Goal: Task Accomplishment & Management: Use online tool/utility

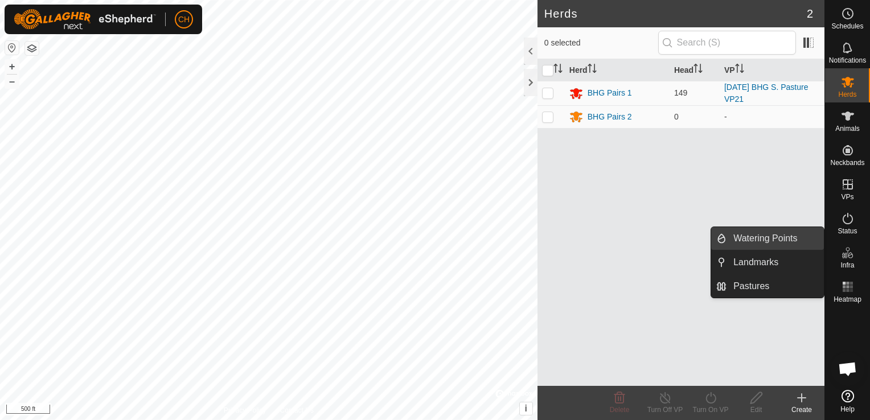
click at [764, 239] on link "Watering Points" at bounding box center [774, 238] width 97 height 23
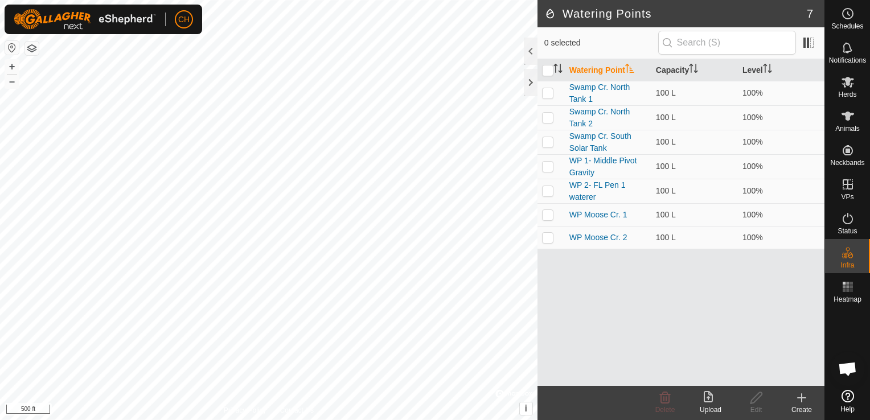
click at [802, 400] on icon at bounding box center [802, 398] width 14 height 14
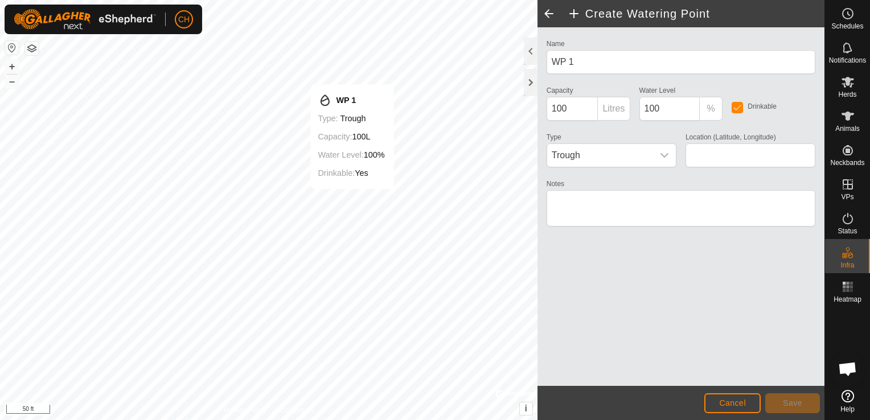
type input "45.597164, -113.571171"
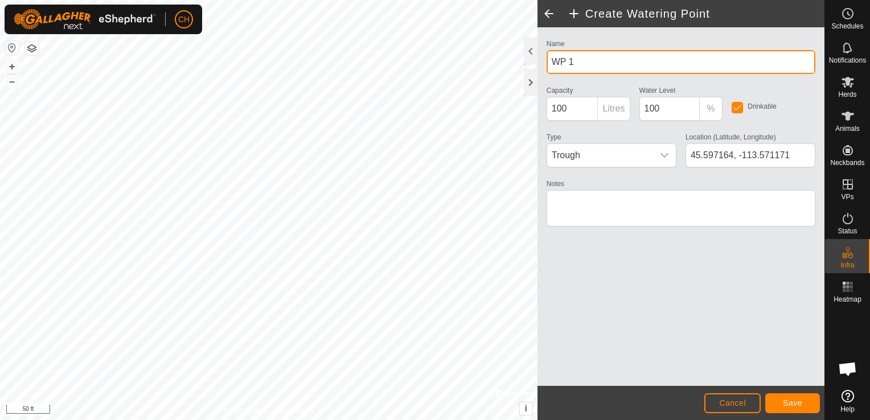
click at [579, 58] on input "WP 1" at bounding box center [680, 62] width 269 height 24
type input "W"
type input "Swamp Cr. 1"
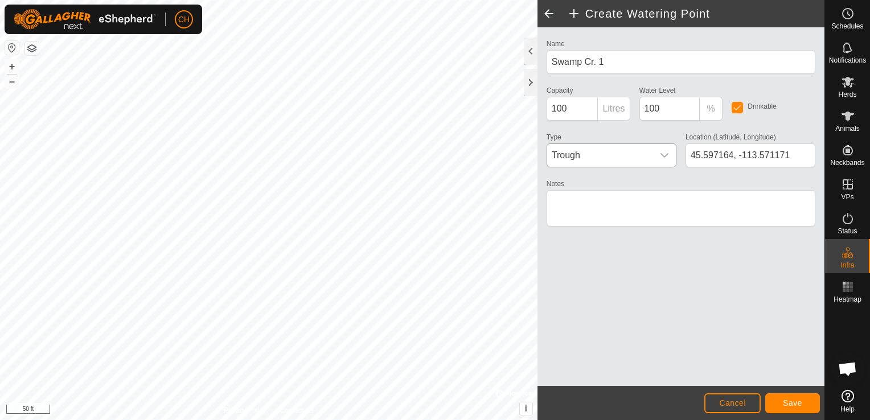
click at [664, 154] on icon "dropdown trigger" at bounding box center [664, 155] width 9 height 9
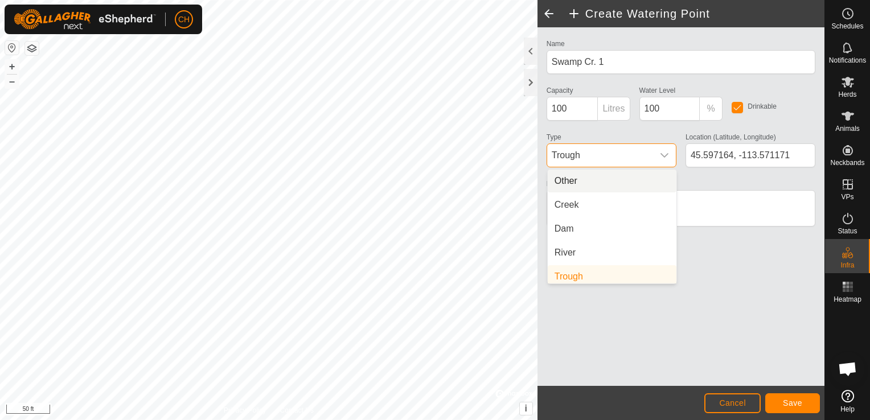
scroll to position [5, 0]
click at [606, 200] on li "Creek" at bounding box center [612, 200] width 129 height 23
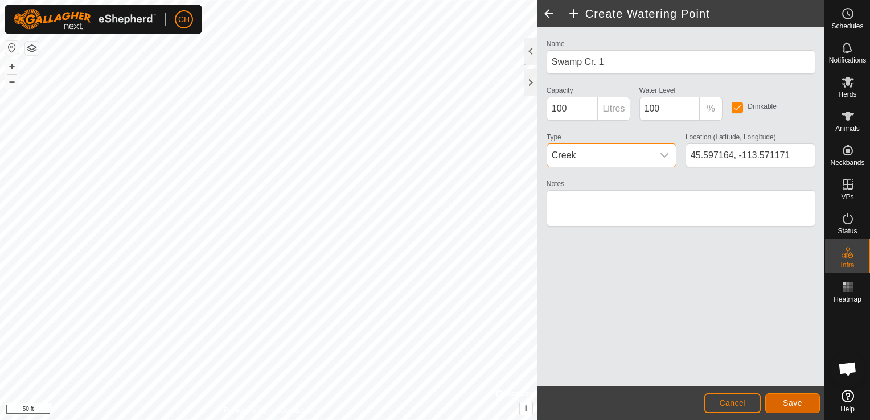
click at [801, 402] on button "Save" at bounding box center [792, 403] width 55 height 20
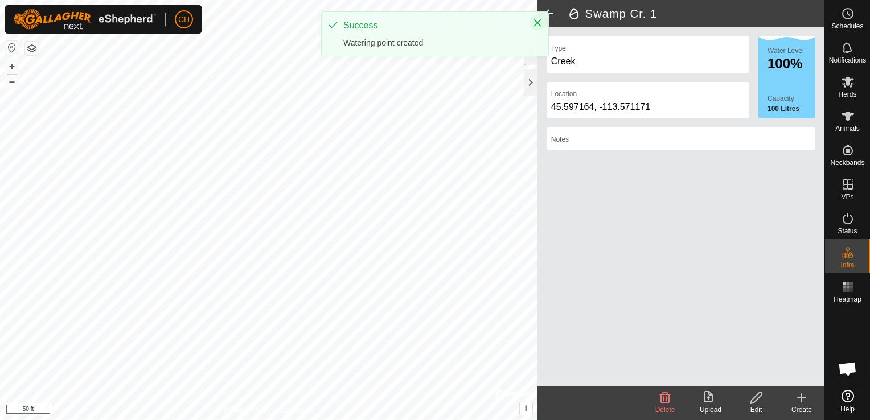
click at [537, 27] on icon "Close" at bounding box center [537, 22] width 9 height 9
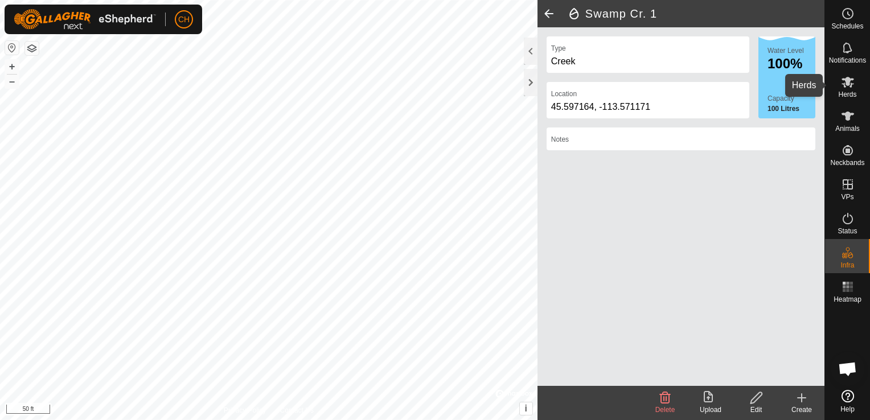
click at [843, 83] on icon at bounding box center [847, 82] width 13 height 11
